Goal: Information Seeking & Learning: Learn about a topic

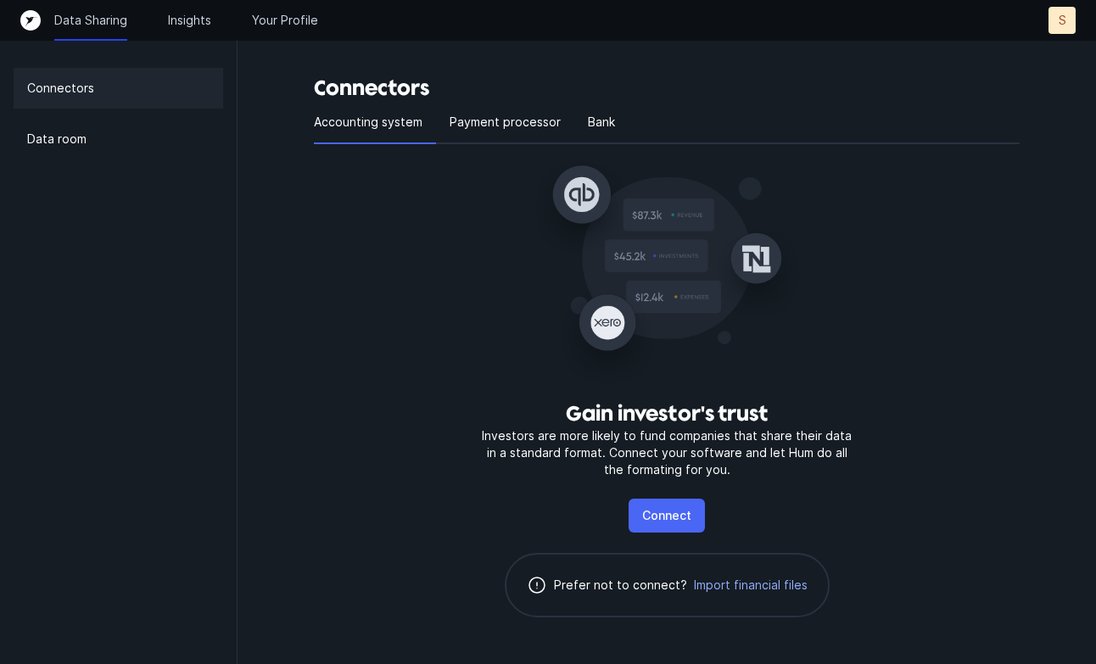
click at [648, 515] on p "Connect" at bounding box center [666, 516] width 49 height 20
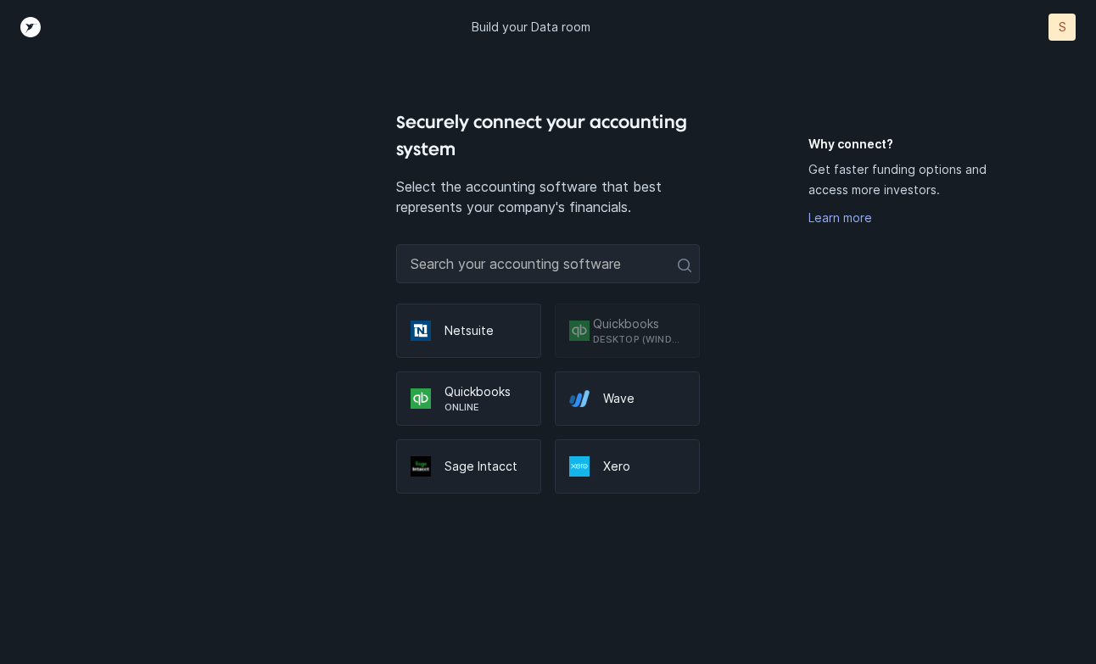
click at [467, 403] on p "Online" at bounding box center [485, 407] width 82 height 14
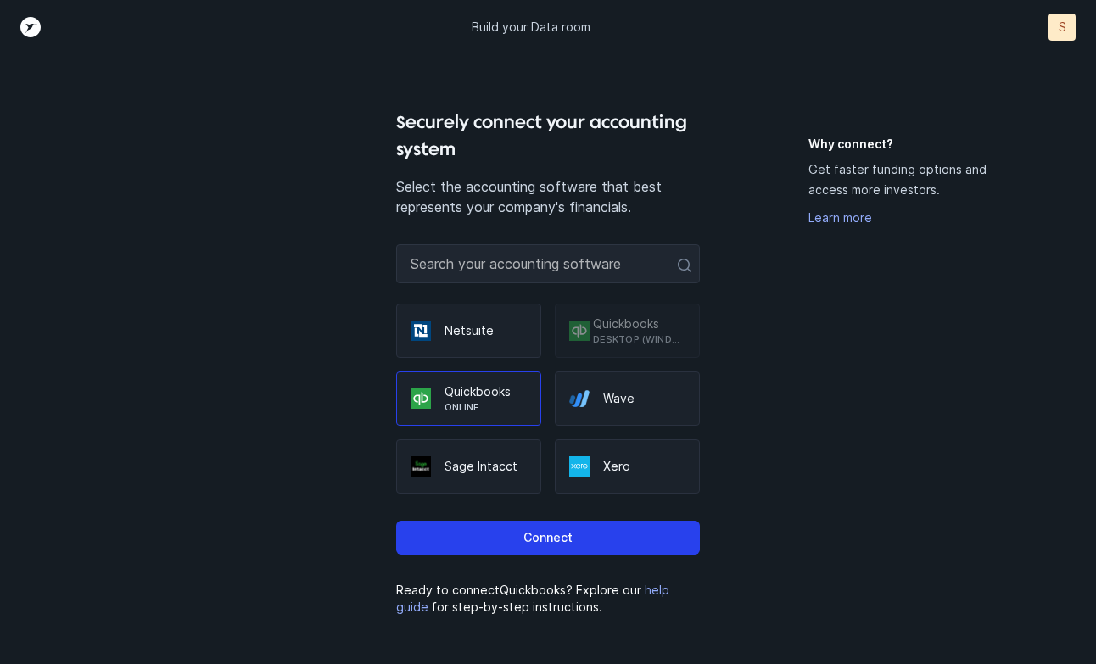
click at [515, 556] on div "Connect" at bounding box center [548, 531] width 305 height 75
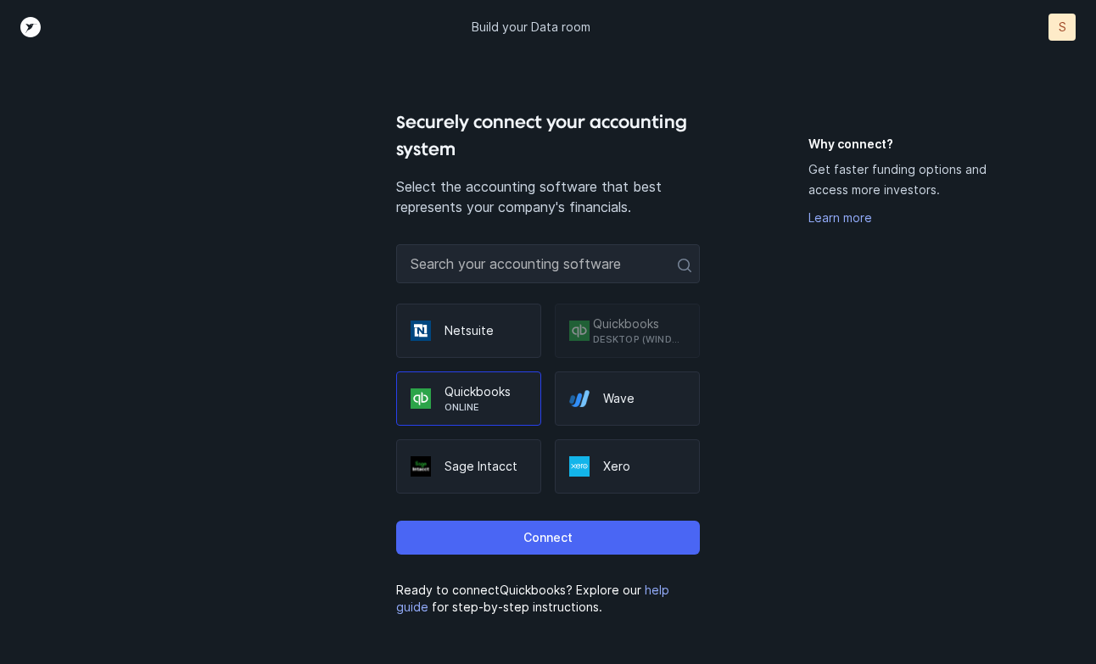
click at [517, 540] on button "Connect" at bounding box center [548, 538] width 305 height 34
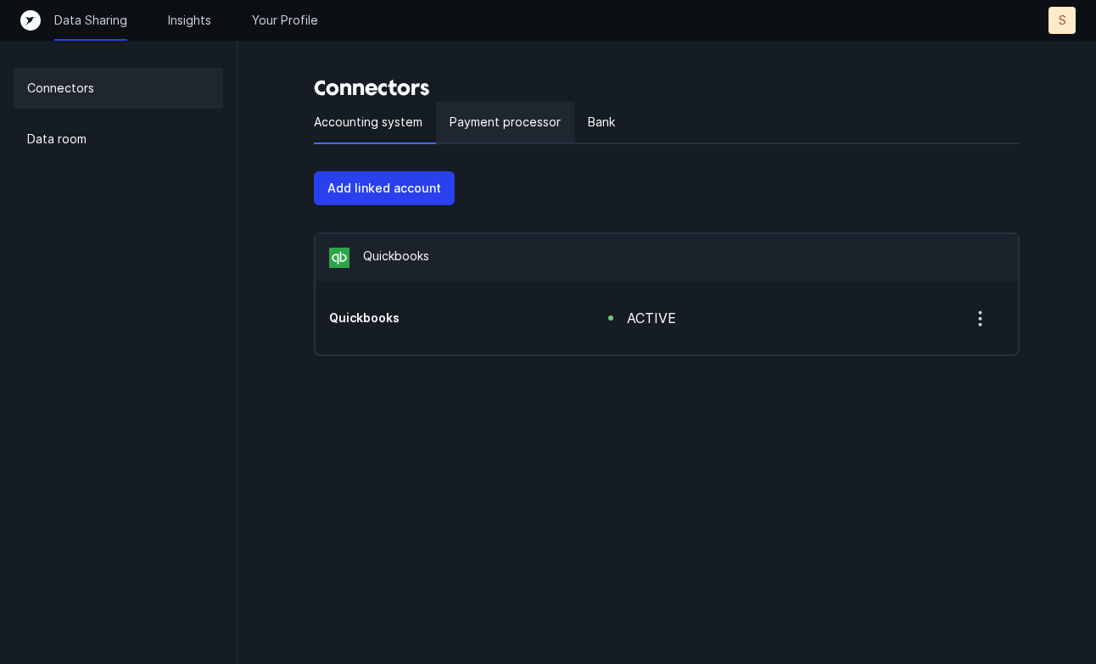
click at [501, 120] on p "Payment processor" at bounding box center [505, 122] width 111 height 20
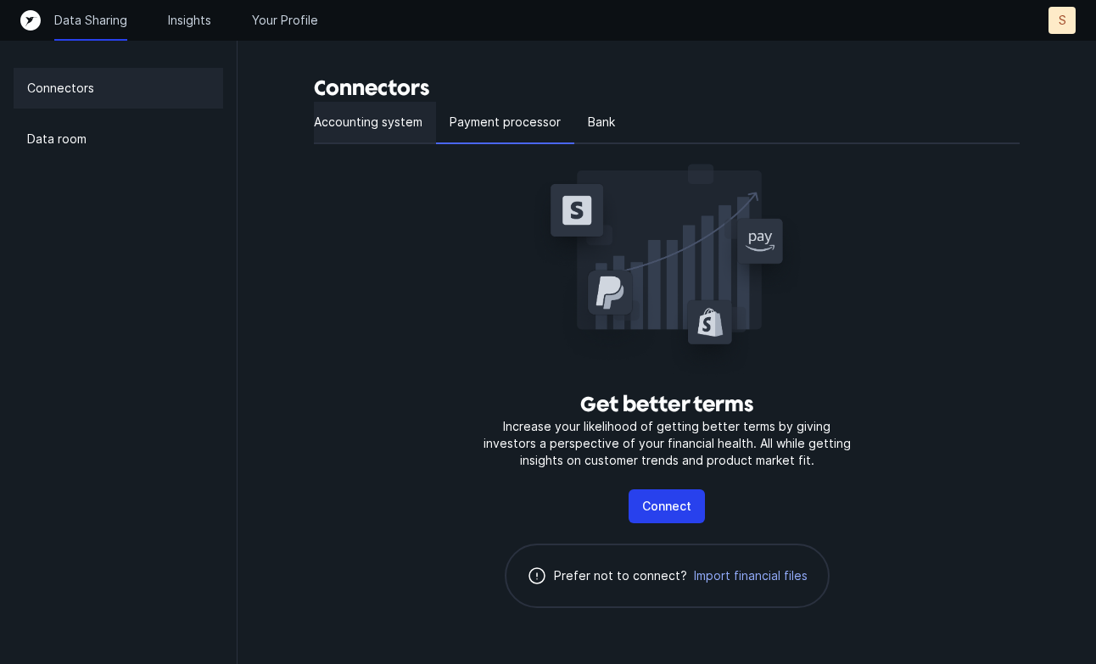
click at [341, 120] on p "Accounting system" at bounding box center [368, 122] width 109 height 20
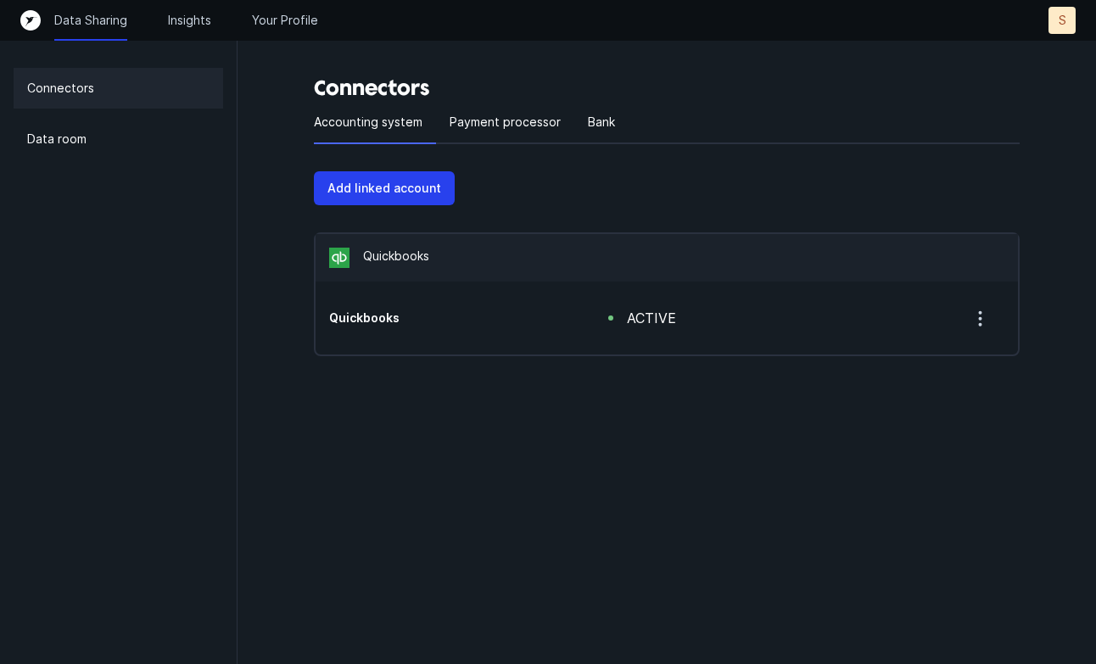
click at [630, 129] on div at bounding box center [824, 123] width 391 height 42
click at [588, 122] on p "Bank" at bounding box center [601, 122] width 27 height 20
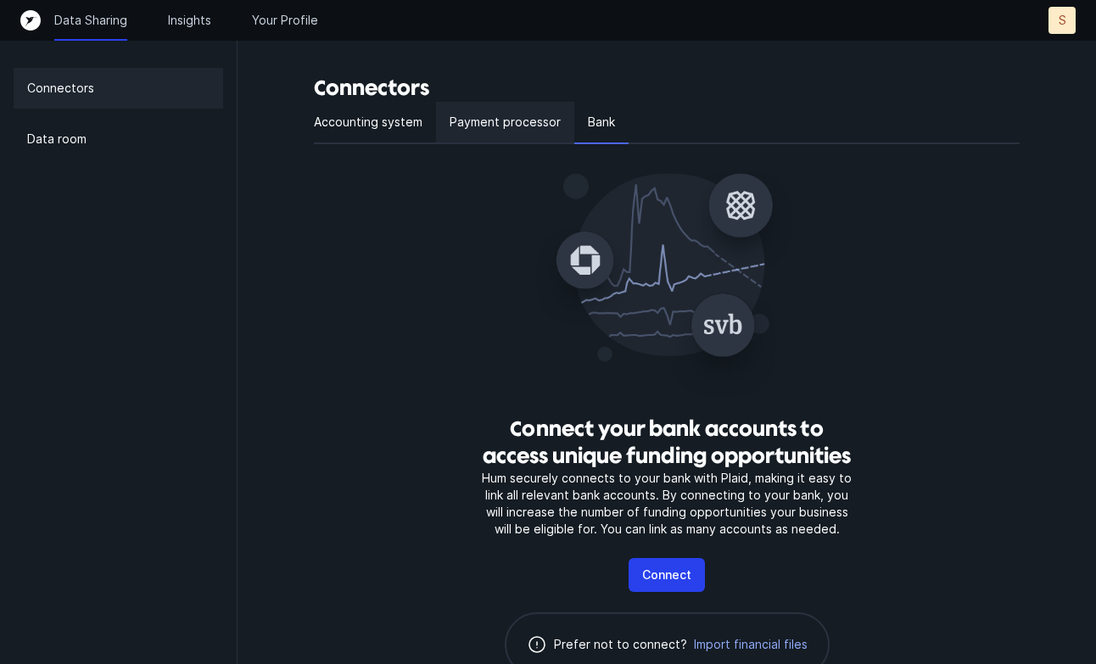
click at [499, 120] on p "Payment processor" at bounding box center [505, 122] width 111 height 20
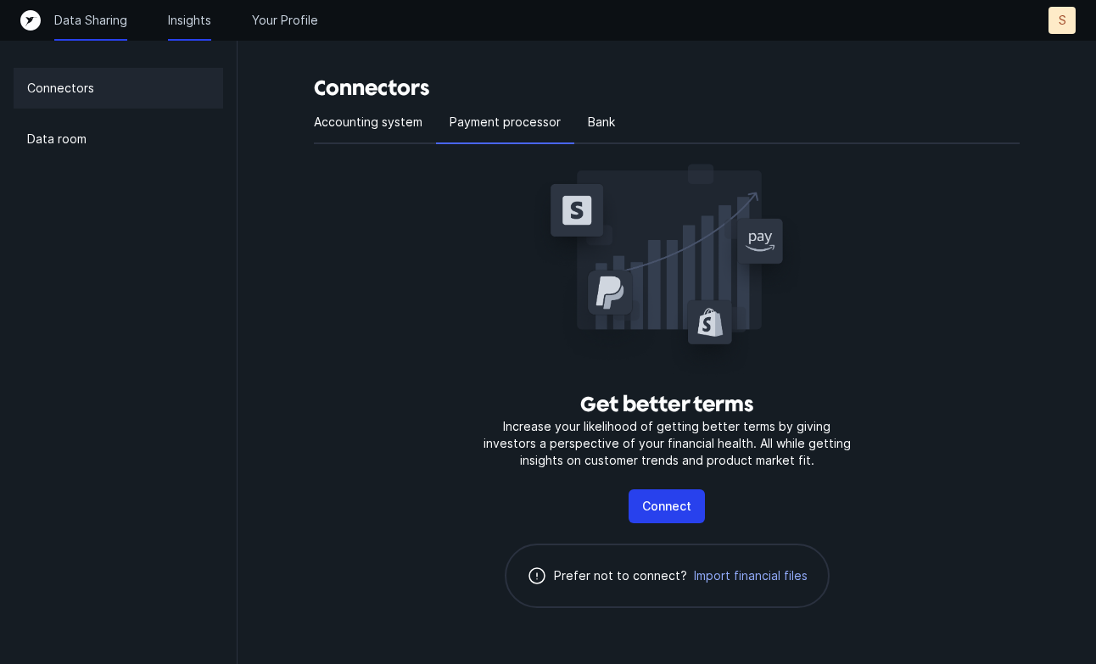
click at [187, 12] on p "Insights" at bounding box center [189, 20] width 43 height 17
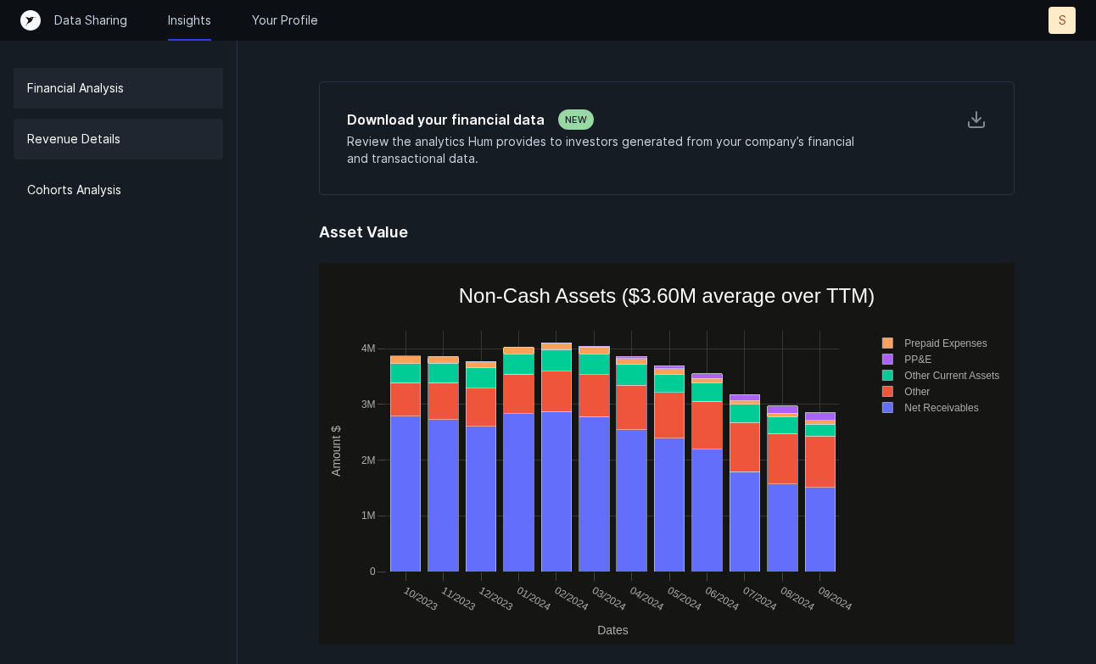
click at [68, 132] on p "Revenue Details" at bounding box center [73, 139] width 93 height 20
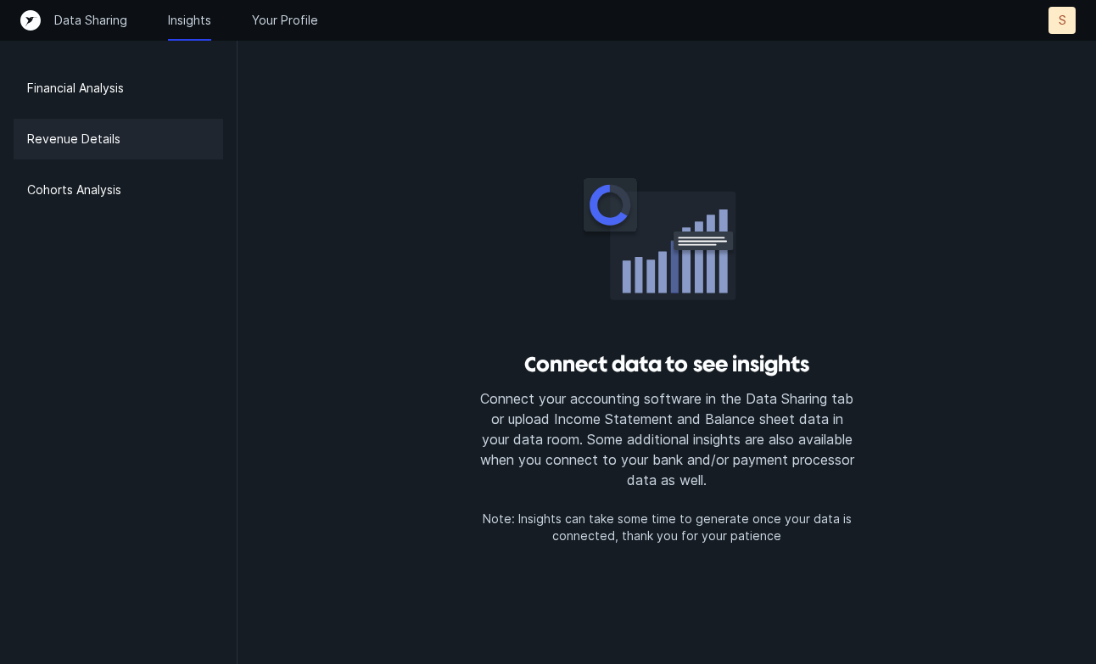
click at [10, 198] on div "Financial Analysis Revenue Details Cohorts Analysis" at bounding box center [118, 332] width 237 height 664
click at [62, 192] on p "Cohorts Analysis" at bounding box center [74, 190] width 94 height 20
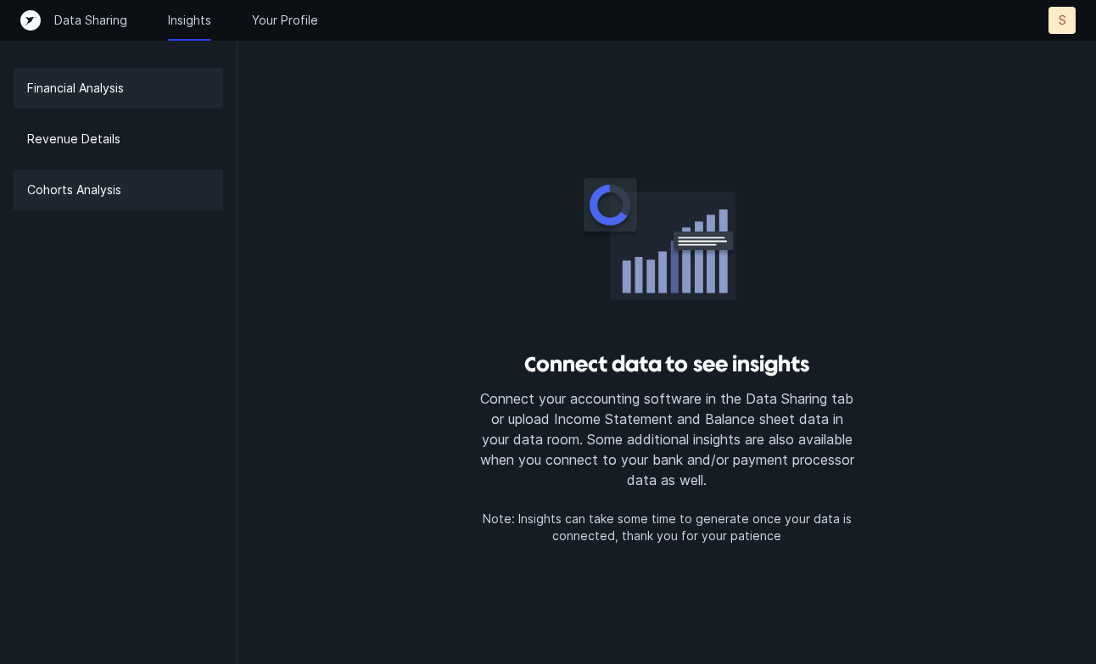
click at [112, 87] on p "Financial Analysis" at bounding box center [75, 88] width 97 height 20
